Goal: Navigation & Orientation: Go to known website

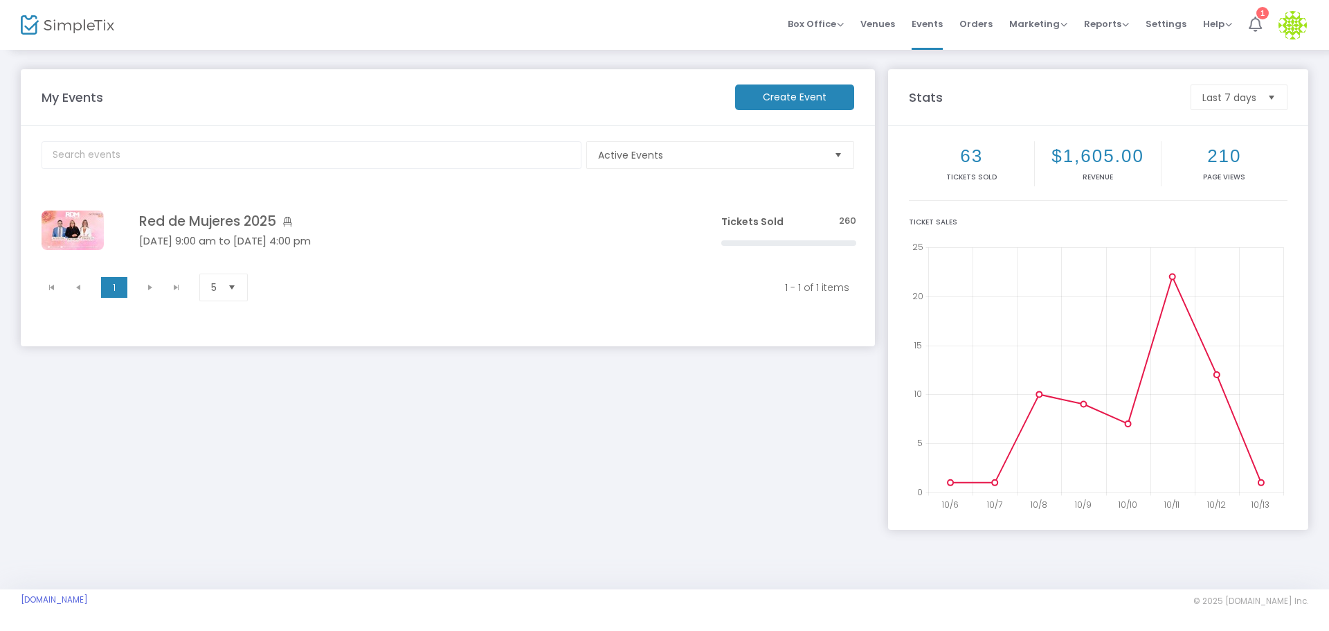
click at [1252, 25] on icon at bounding box center [1255, 24] width 13 height 15
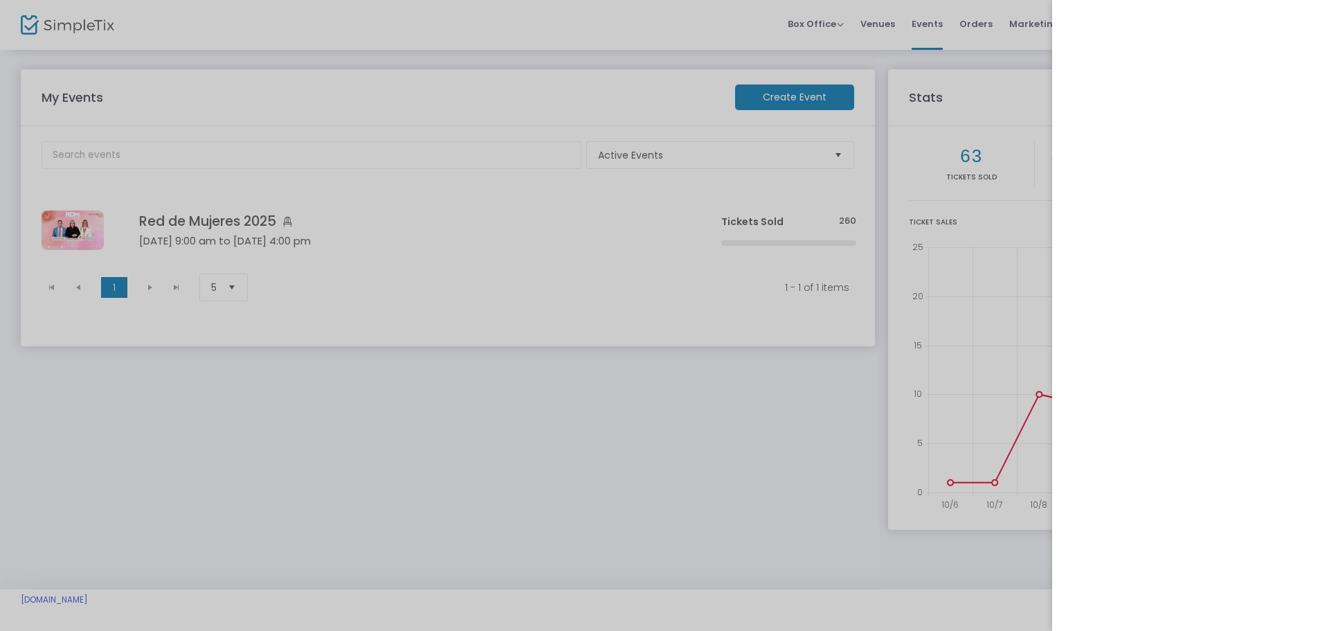
click at [755, 534] on div at bounding box center [664, 315] width 1329 height 631
